Goal: Transaction & Acquisition: Purchase product/service

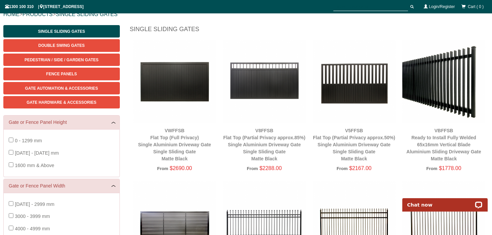
scroll to position [81, 0]
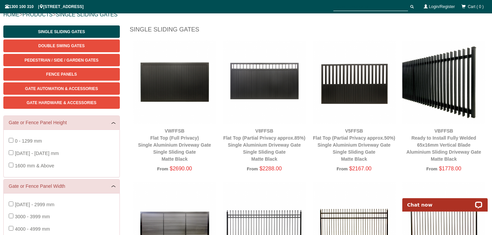
click at [183, 83] on img at bounding box center [174, 81] width 83 height 83
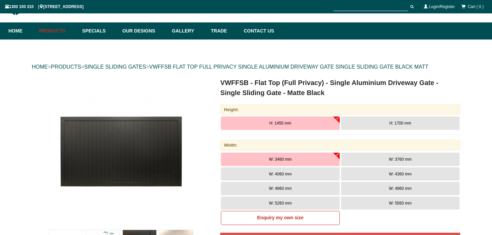
scroll to position [29, 0]
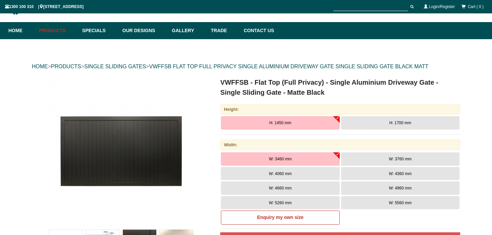
click at [381, 121] on button "H: 1700 mm" at bounding box center [400, 122] width 118 height 13
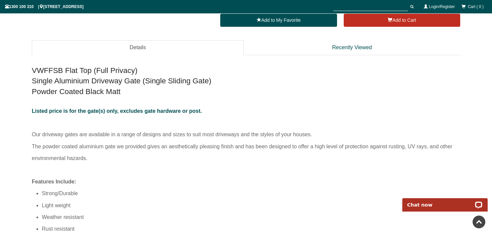
scroll to position [385, 0]
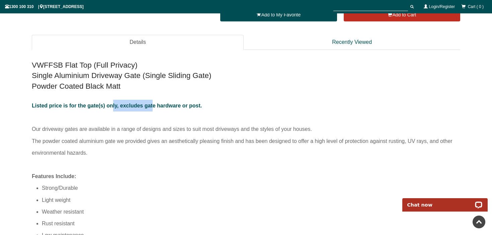
drag, startPoint x: 146, startPoint y: 103, endPoint x: 164, endPoint y: 104, distance: 18.1
click at [161, 103] on span "Listed price is for the gate(s) only, excludes gate hardware or post." at bounding box center [117, 106] width 170 height 6
click at [164, 104] on span "Listed price is for the gate(s) only, excludes gate hardware or post." at bounding box center [117, 106] width 170 height 6
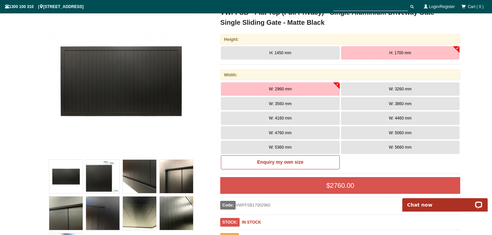
scroll to position [106, 0]
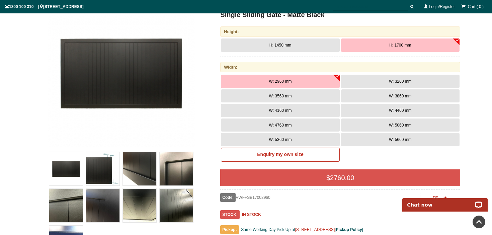
click at [169, 172] on img at bounding box center [176, 168] width 33 height 33
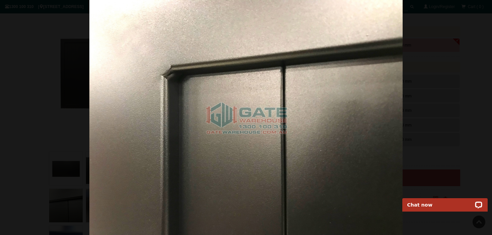
click at [421, 95] on div at bounding box center [246, 117] width 492 height 235
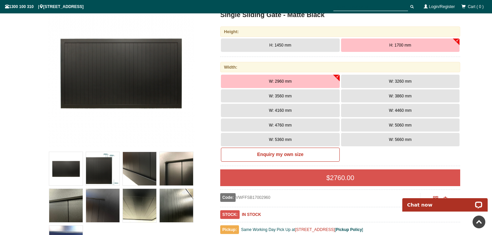
click at [182, 192] on img at bounding box center [176, 205] width 33 height 33
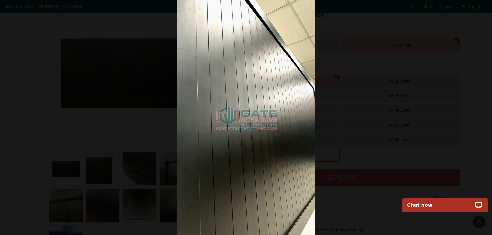
click at [392, 87] on div at bounding box center [246, 117] width 492 height 235
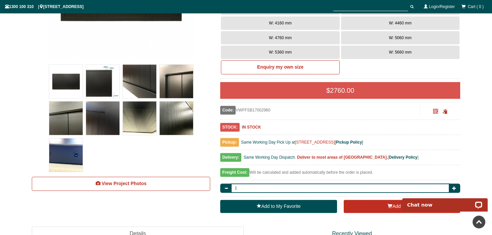
scroll to position [197, 0]
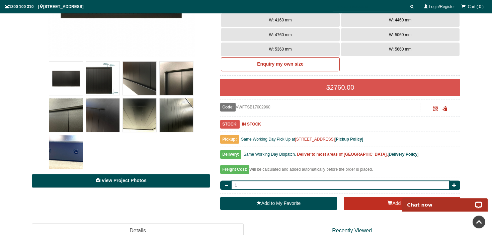
click at [138, 186] on link "View Project Photos" at bounding box center [121, 181] width 178 height 14
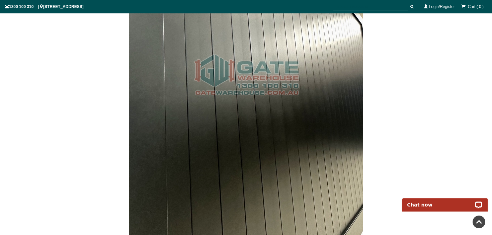
scroll to position [2569, 0]
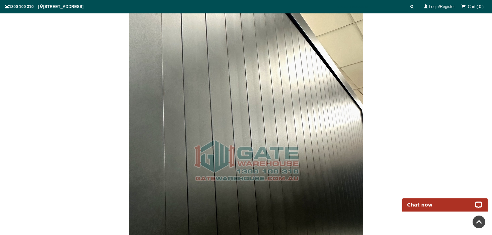
click at [39, 8] on span "1300 100 310 | 8 High St, Bayswater, VIC 3153" at bounding box center [44, 6] width 79 height 5
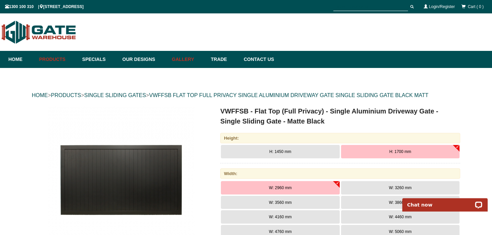
click at [178, 61] on link "Gallery" at bounding box center [188, 59] width 39 height 17
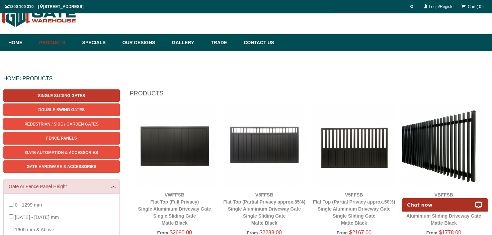
click at [83, 94] on span "Single Sliding Gates" at bounding box center [61, 95] width 47 height 5
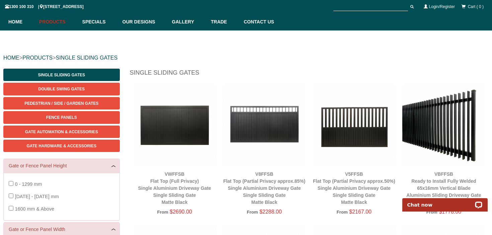
click at [190, 116] on img at bounding box center [174, 125] width 83 height 83
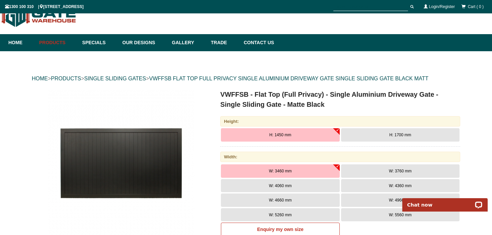
click at [403, 233] on div "W: 3460 mm W: 3760 mm W: 4060 mm W: 4360 mm" at bounding box center [340, 202] width 240 height 77
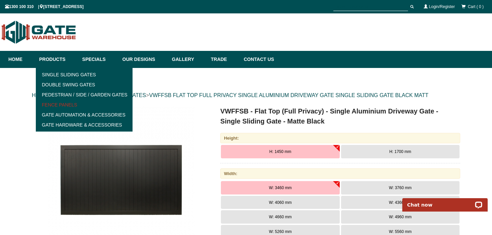
click at [63, 107] on link "Fence Panels" at bounding box center [84, 105] width 93 height 10
